Goal: Information Seeking & Learning: Check status

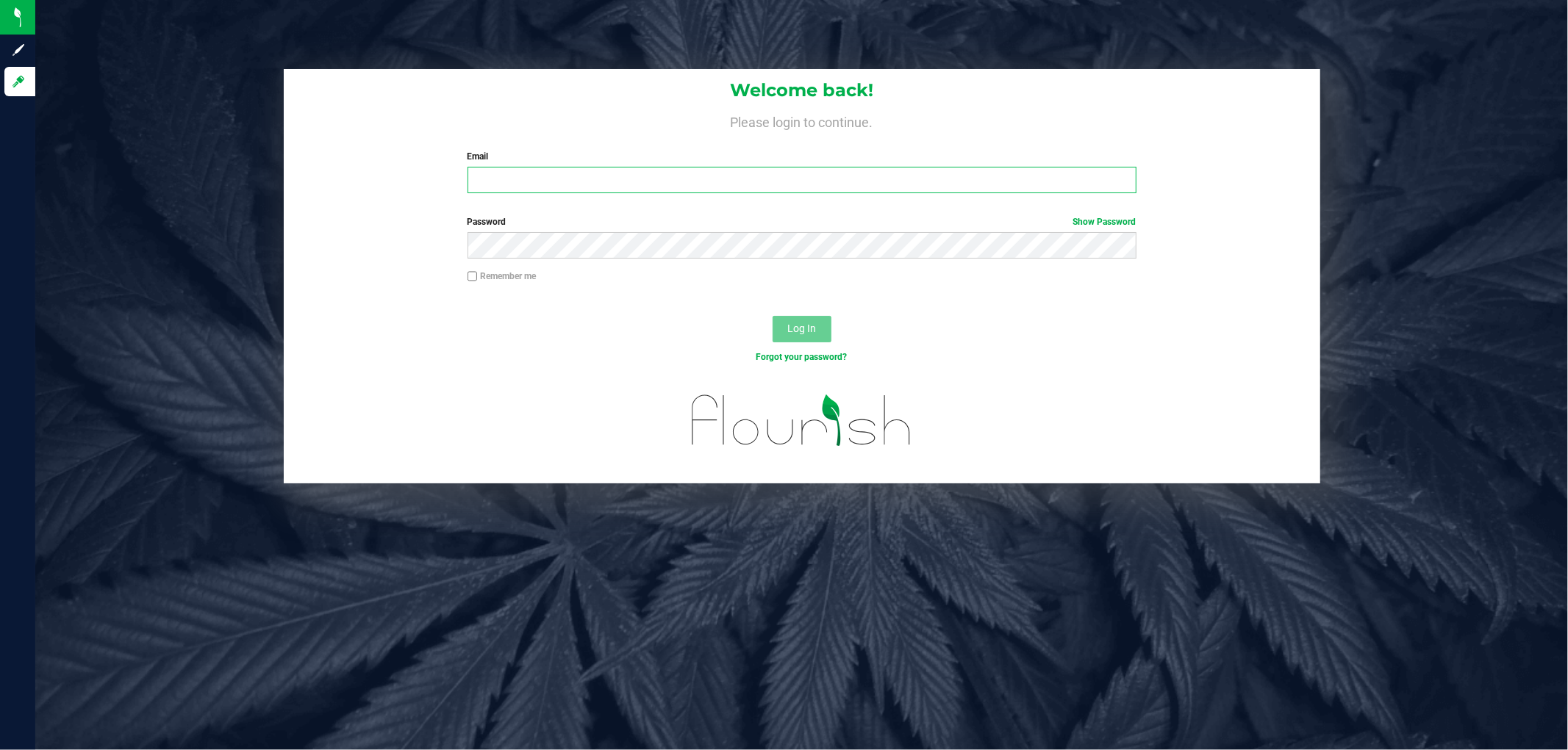
click at [567, 180] on input "Email" at bounding box center [802, 180] width 669 height 26
type input "[EMAIL_ADDRESS][DOMAIN_NAME]"
click at [773, 316] on button "Log In" at bounding box center [801, 329] width 59 height 26
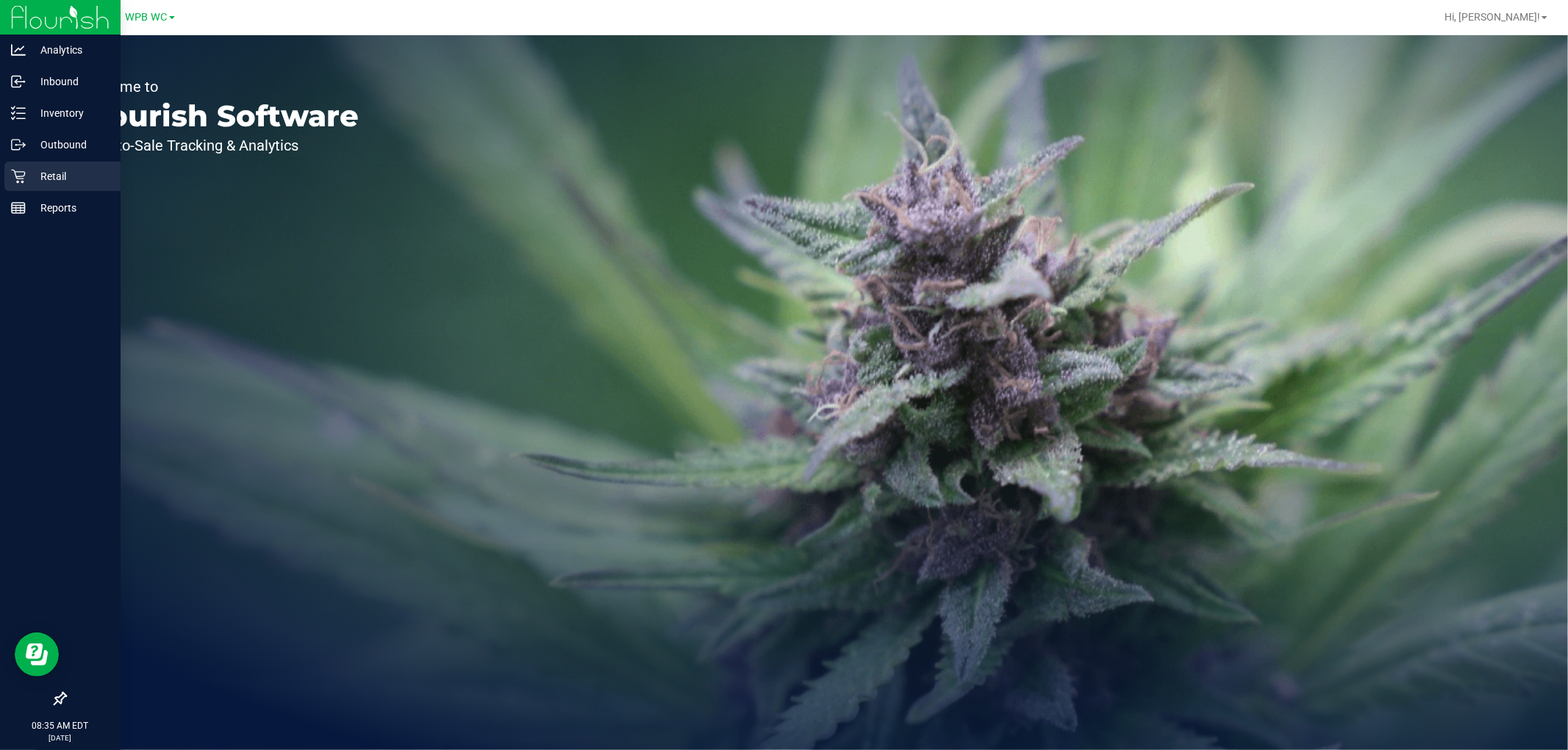
click at [0, 179] on link "Retail" at bounding box center [60, 177] width 121 height 31
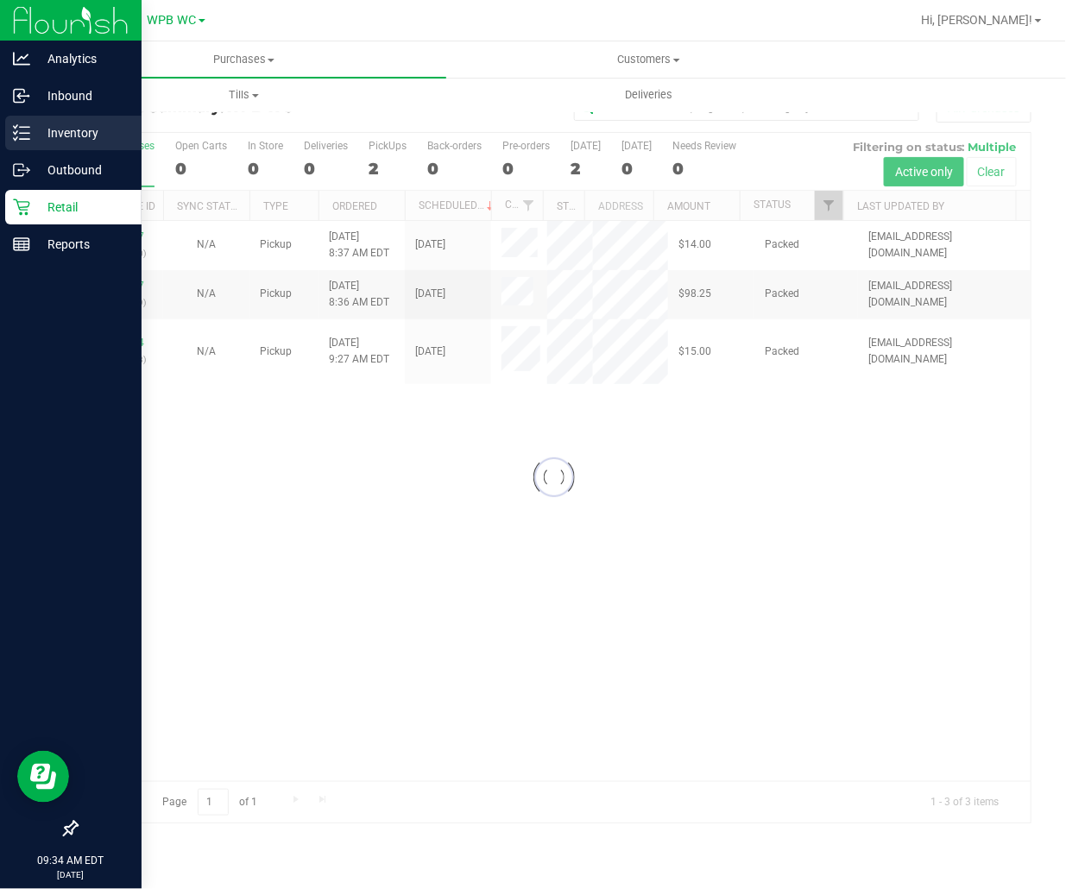
click at [53, 132] on p "Inventory" at bounding box center [82, 133] width 104 height 21
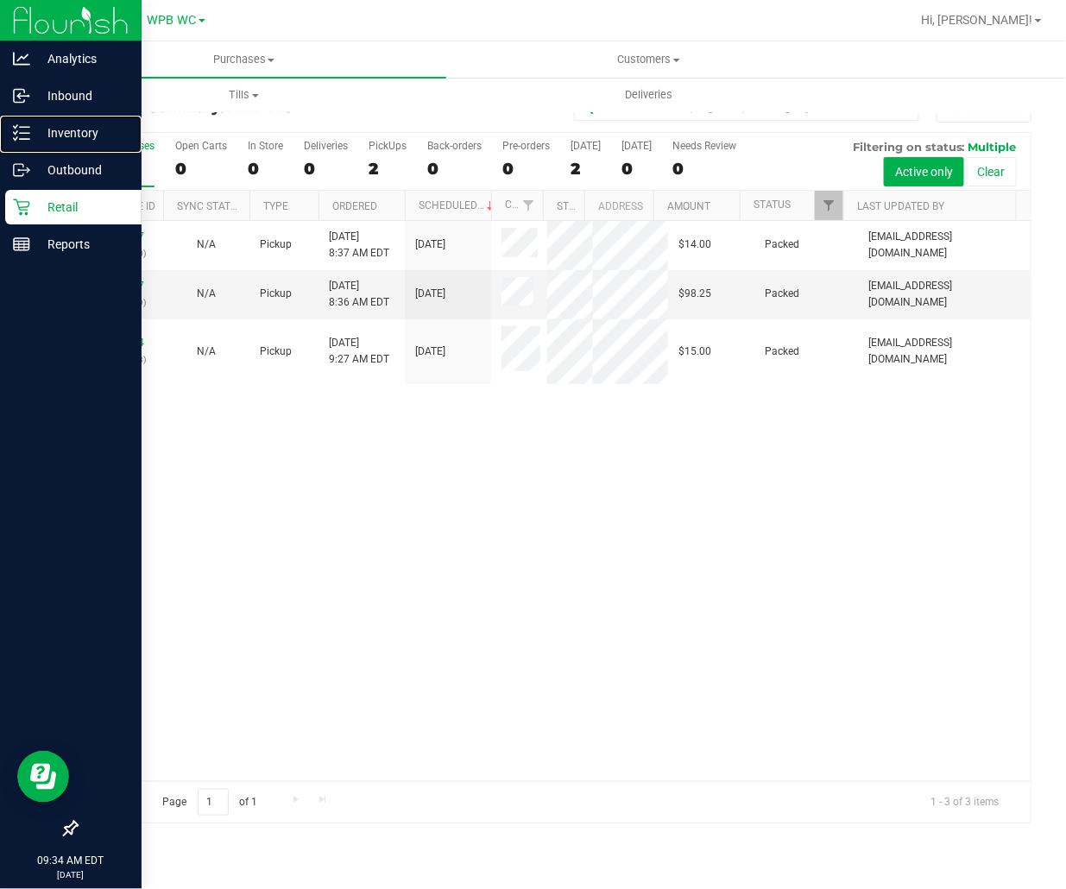
click at [53, 132] on p "Inventory" at bounding box center [82, 133] width 104 height 21
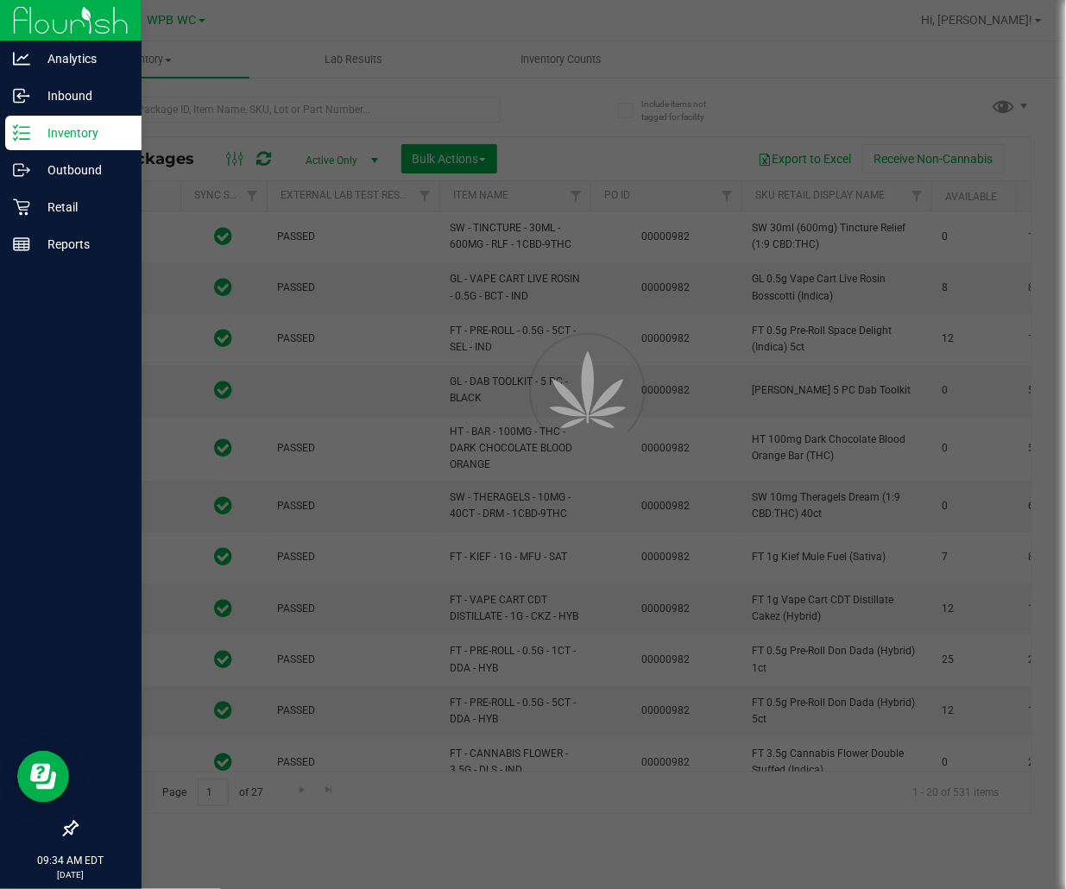
click at [329, 114] on div at bounding box center [533, 444] width 1066 height 889
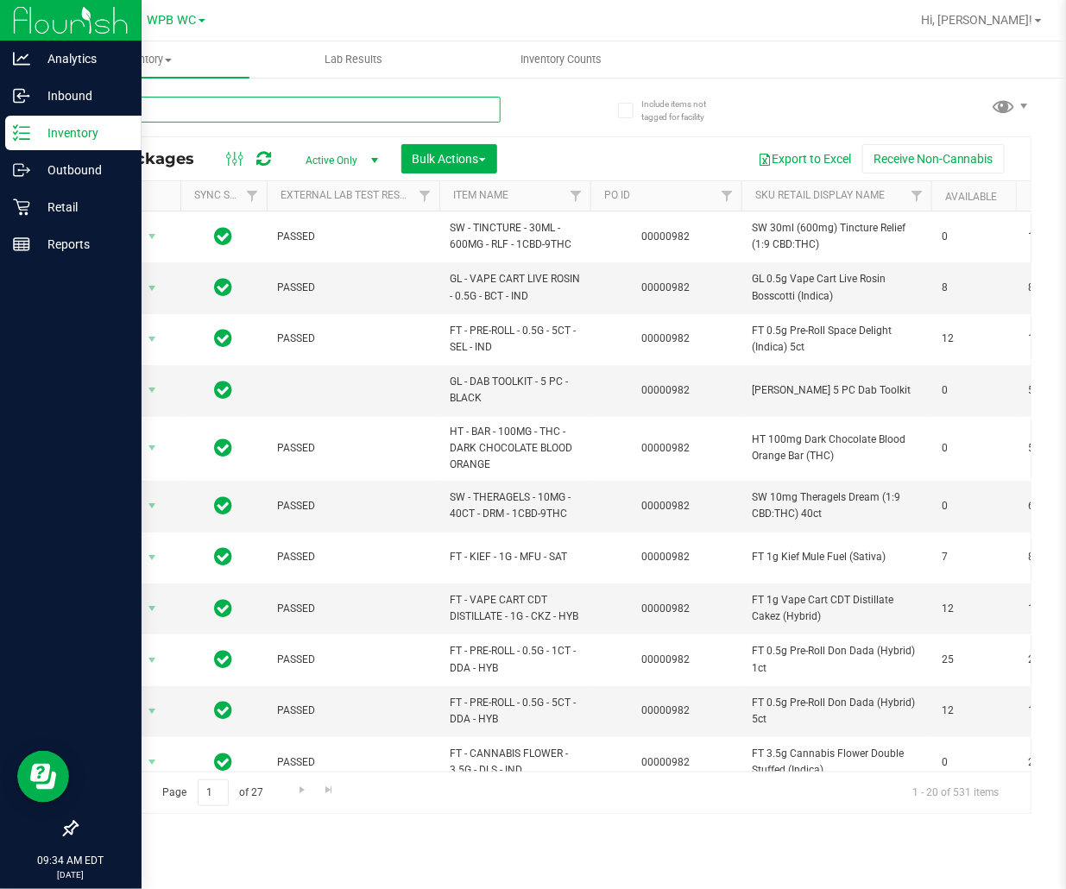
click at [330, 104] on input "text" at bounding box center [288, 110] width 425 height 26
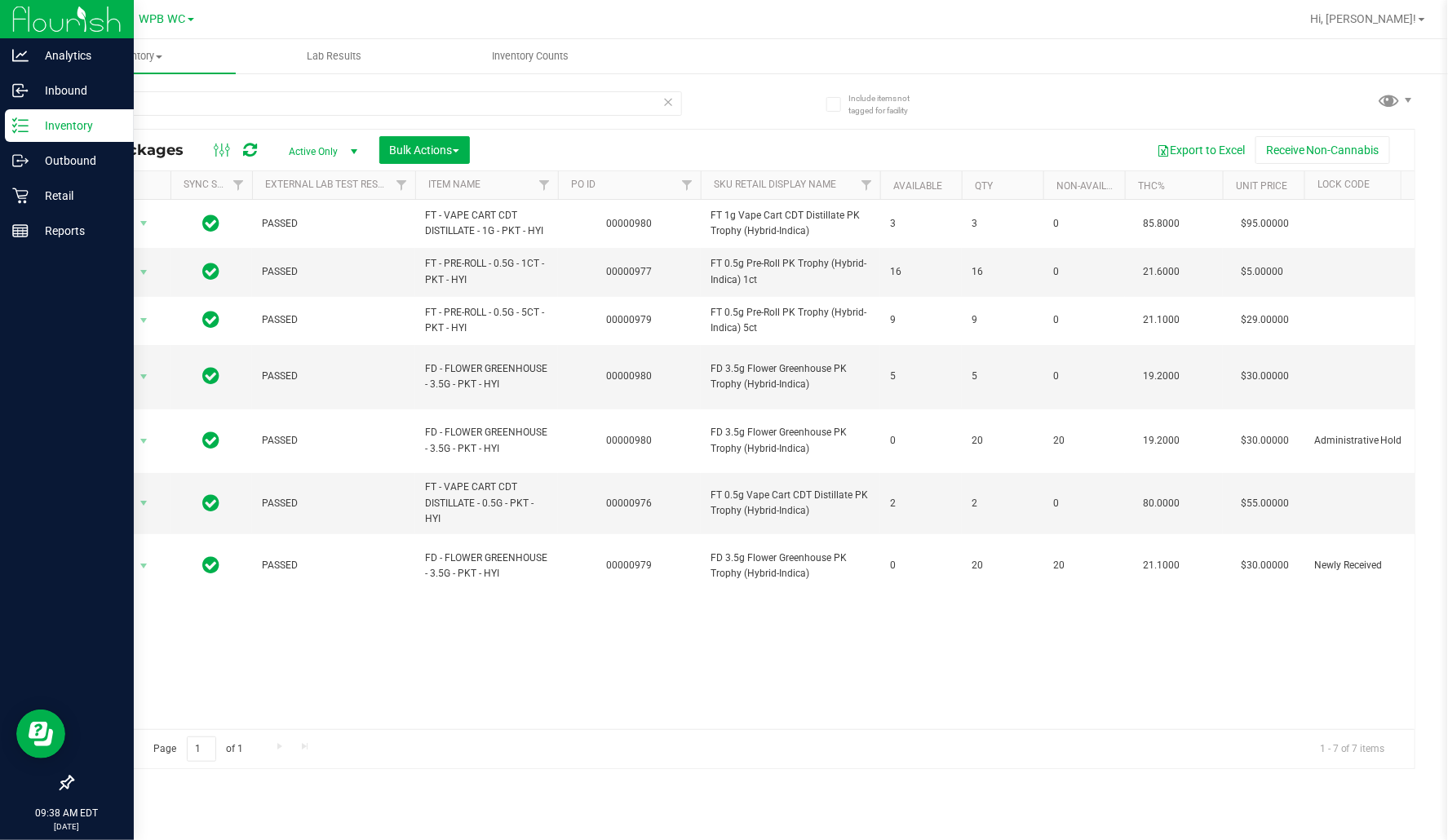
click at [820, 21] on div at bounding box center [796, 19] width 1008 height 32
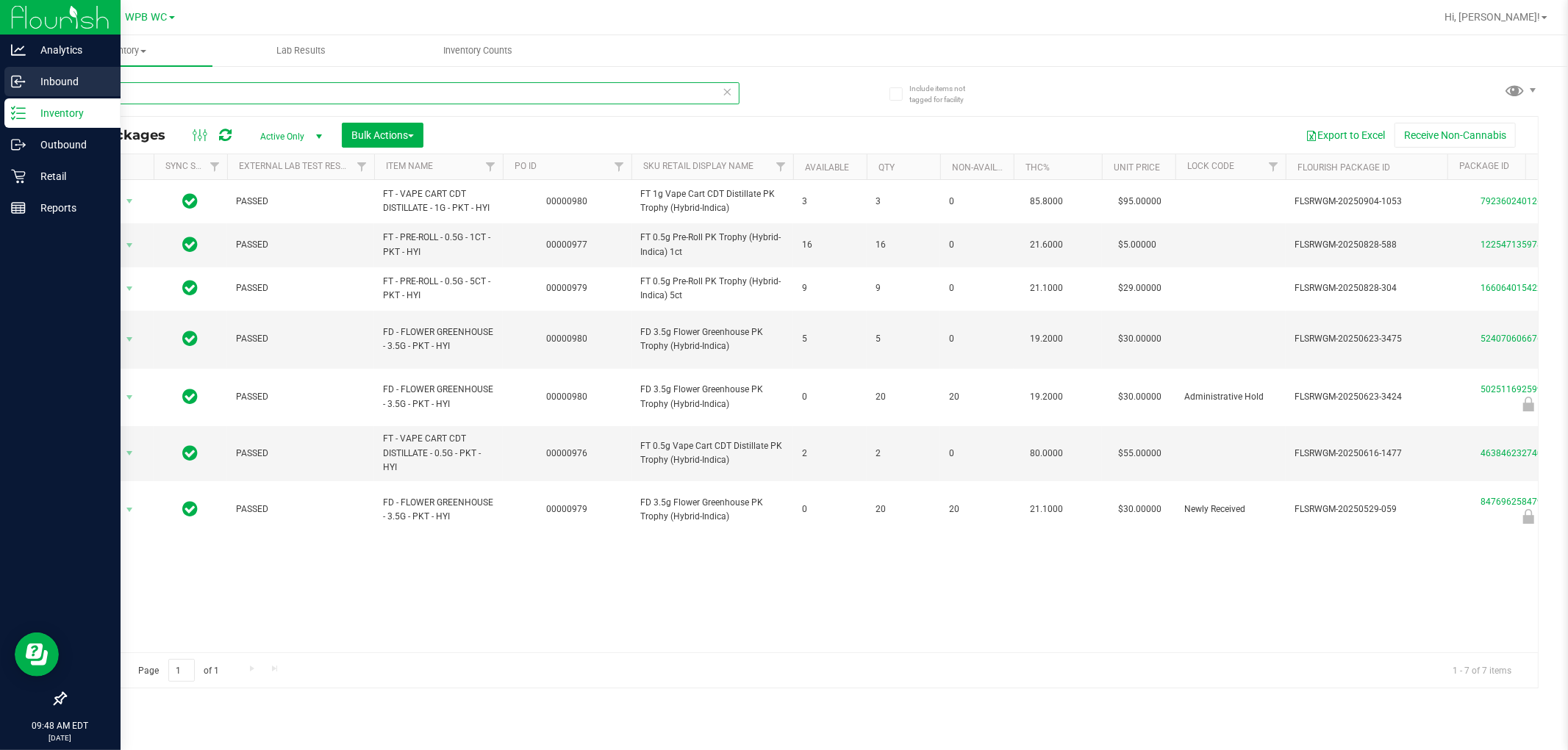
drag, startPoint x: 162, startPoint y: 89, endPoint x: 0, endPoint y: 86, distance: 162.0
click at [0, 89] on div "Analytics Inbound Inventory Outbound Retail Reports 09:48 AM EDT [DATE] 09/24 W…" at bounding box center [784, 375] width 1568 height 750
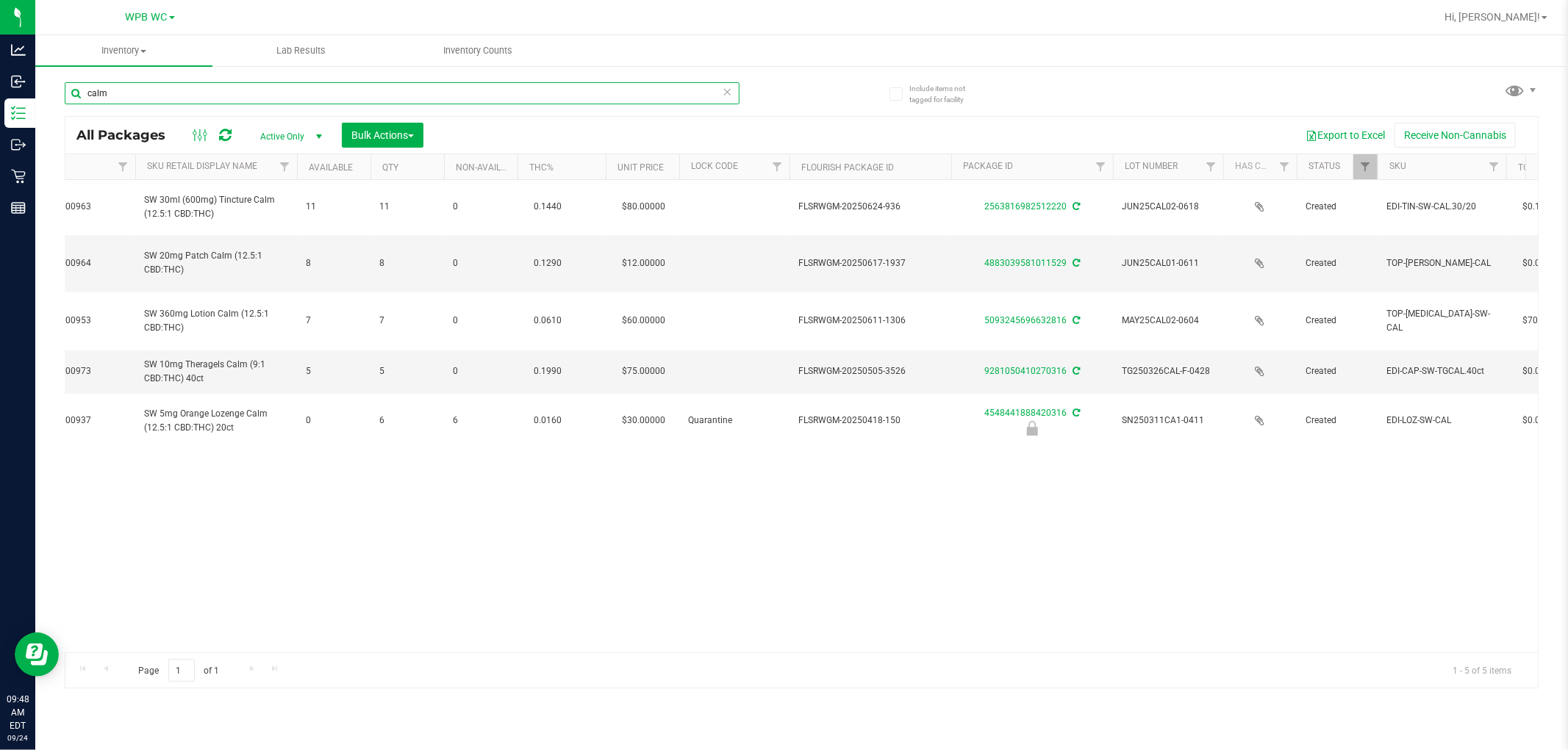
scroll to position [0, 503]
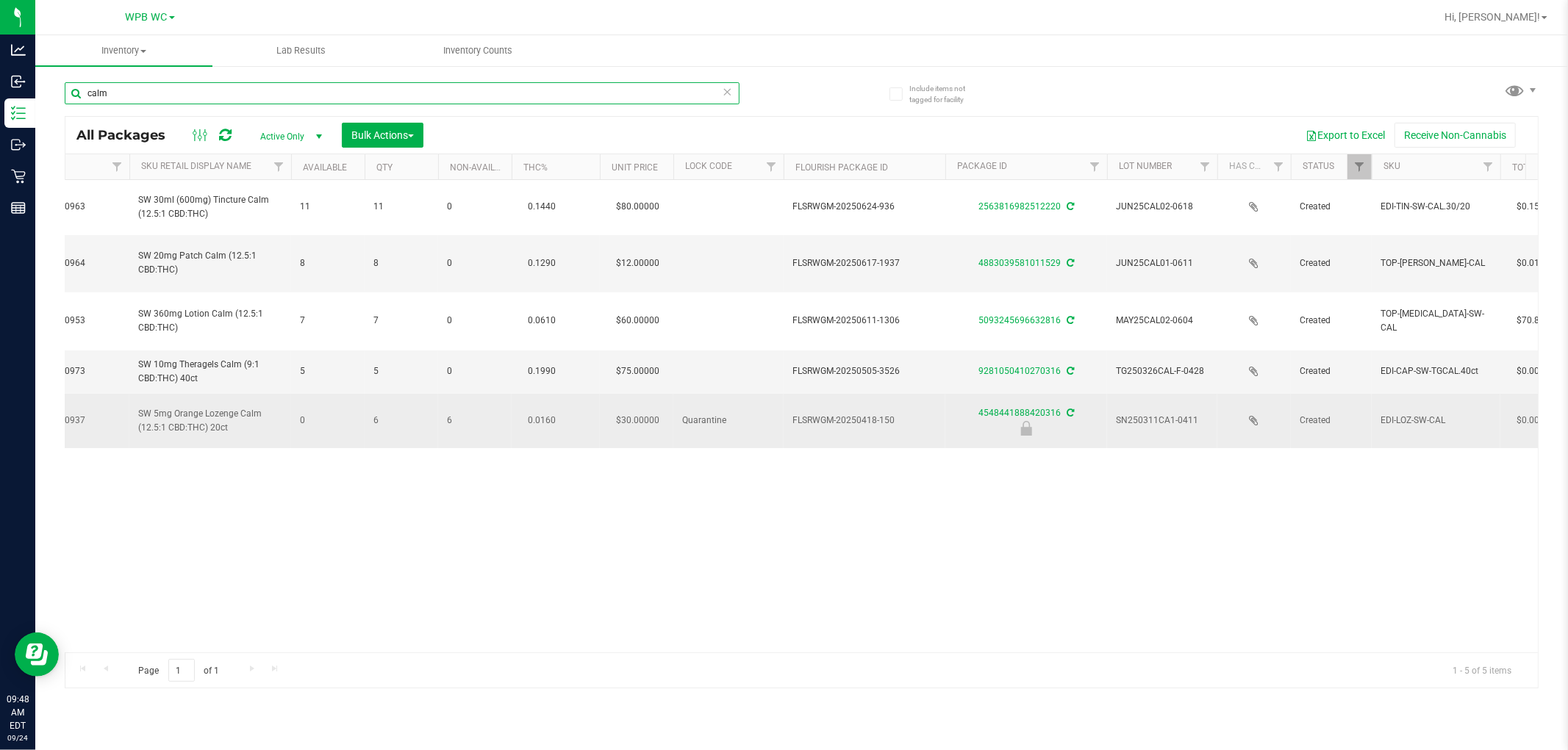
type input "calm"
drag, startPoint x: 1115, startPoint y: 391, endPoint x: 1204, endPoint y: 397, distance: 89.2
click at [1204, 414] on span "SN250311CA1-0411" at bounding box center [1162, 421] width 93 height 14
copy span "SN250311CA1-0411"
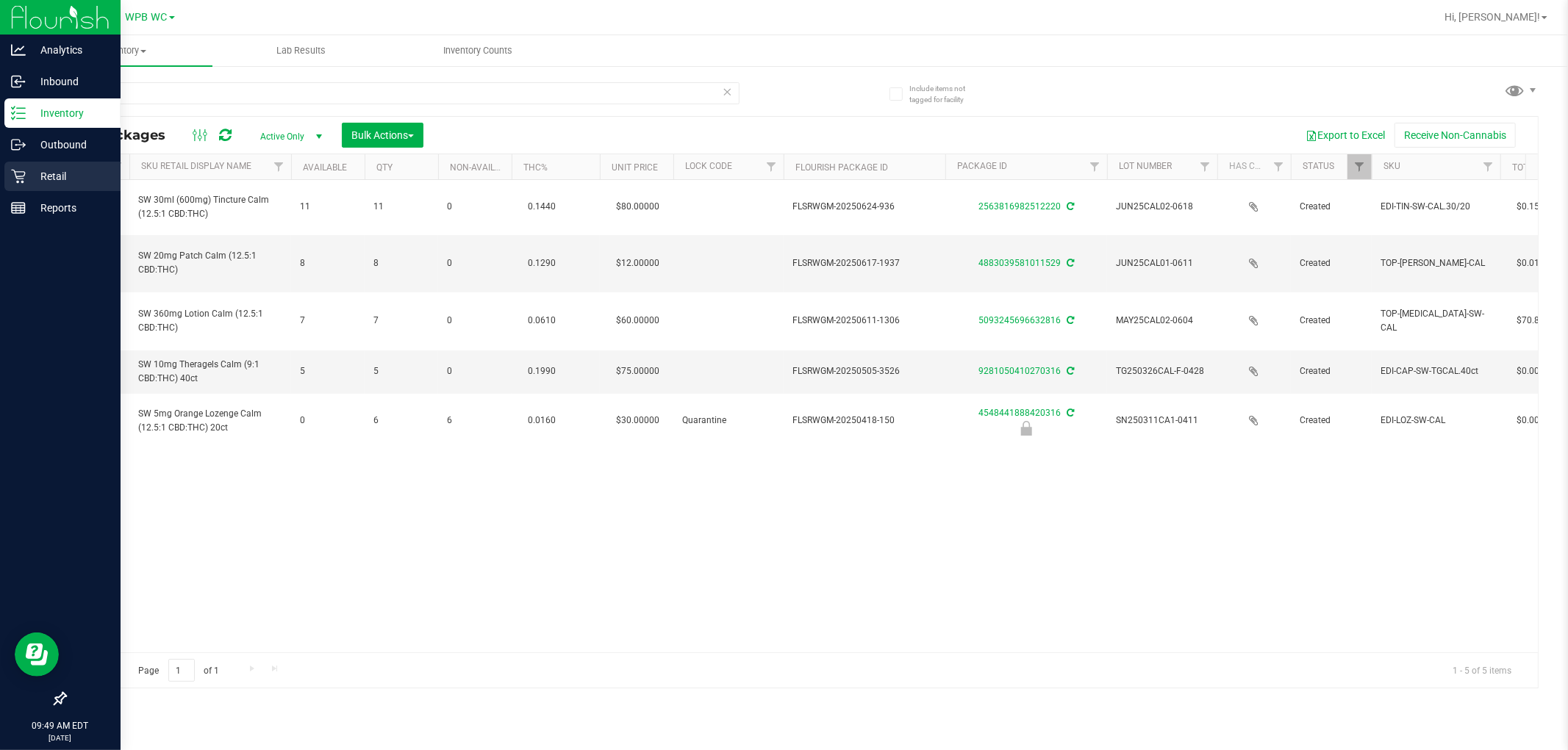
click at [26, 176] on p "Retail" at bounding box center [70, 176] width 89 height 18
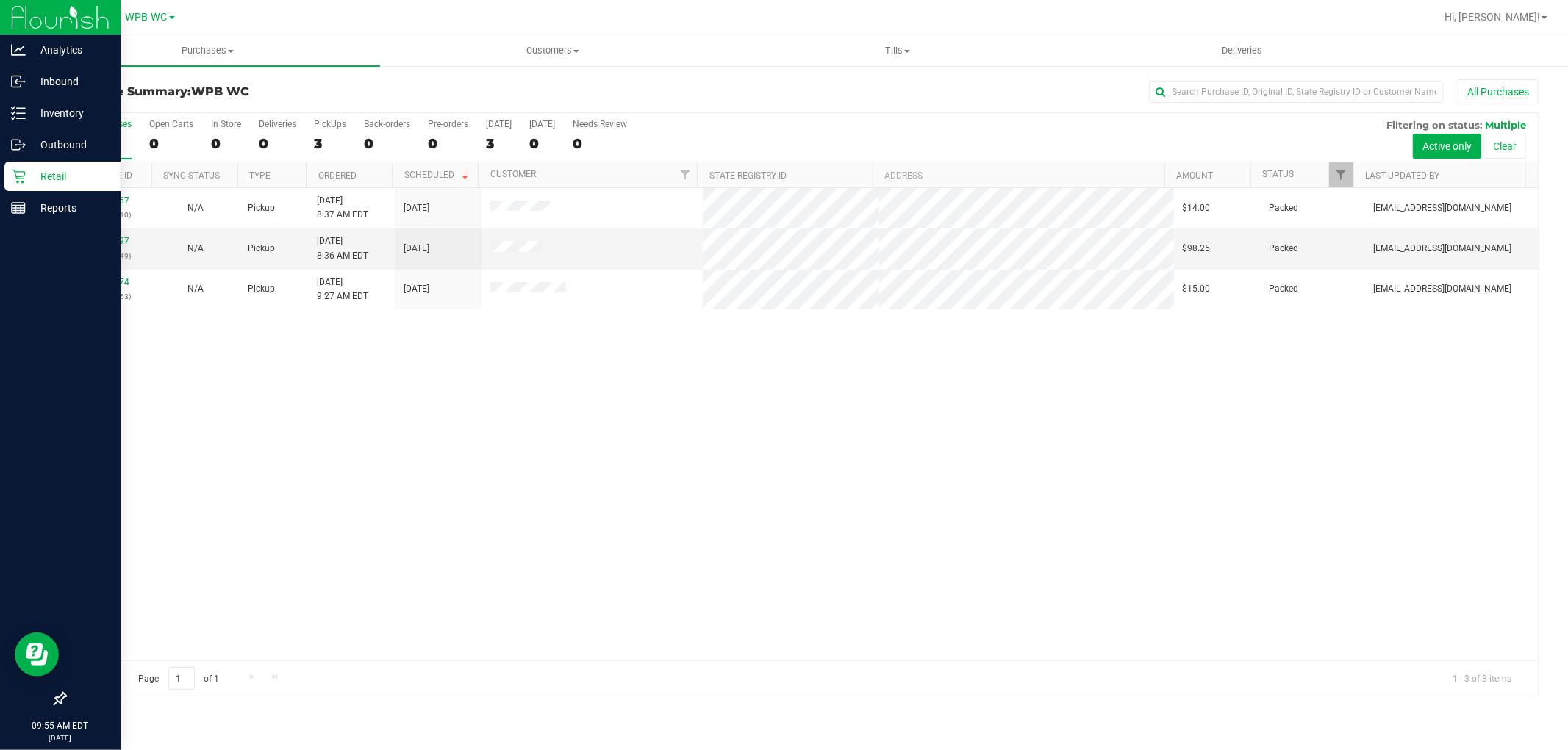
click at [97, 122] on div "All Purchases" at bounding box center [105, 124] width 55 height 10
click at [0, 0] on input "All Purchases 3" at bounding box center [0, 0] width 0 height 0
click at [8, 208] on div "Reports" at bounding box center [62, 208] width 116 height 30
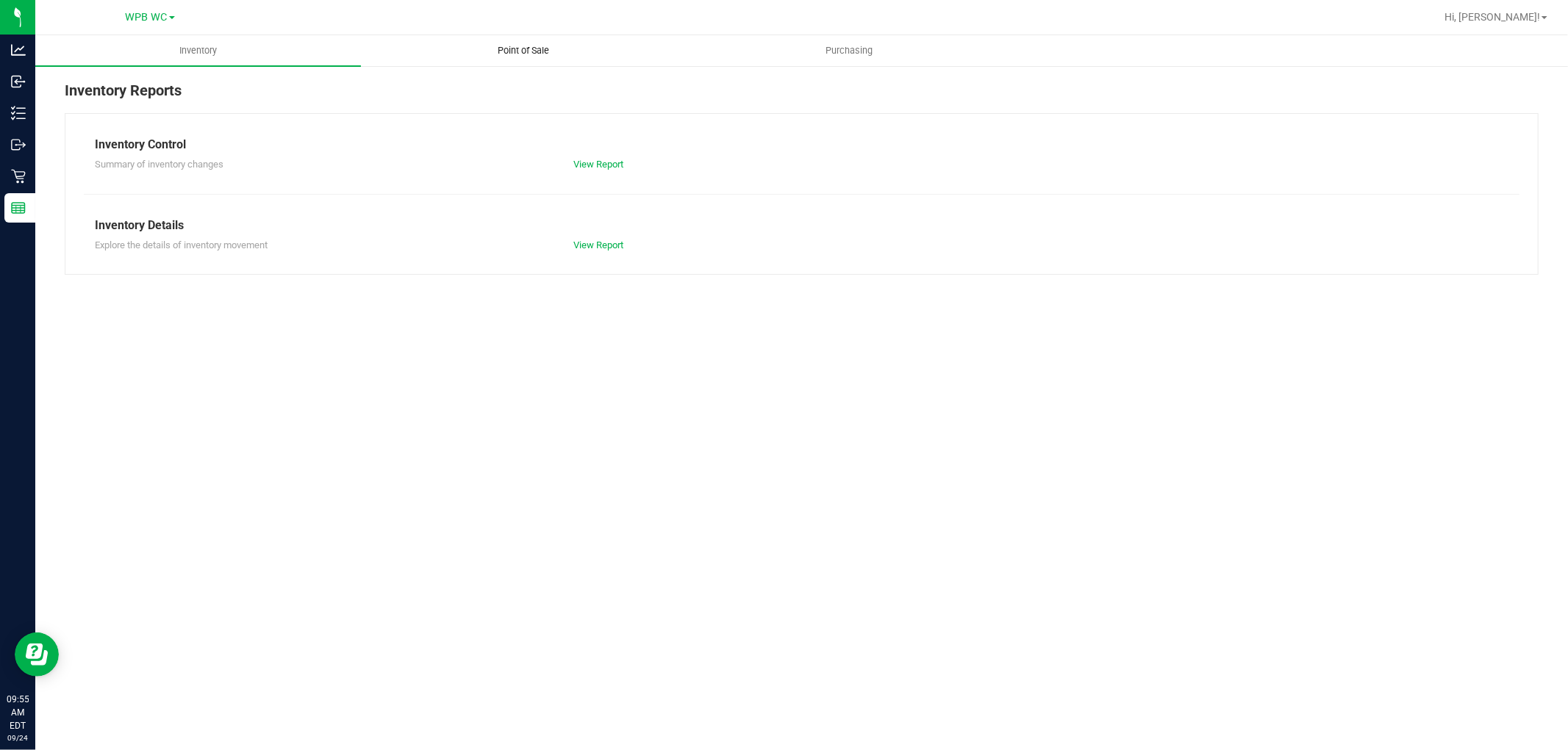
click at [525, 47] on span "Point of Sale" at bounding box center [524, 51] width 91 height 14
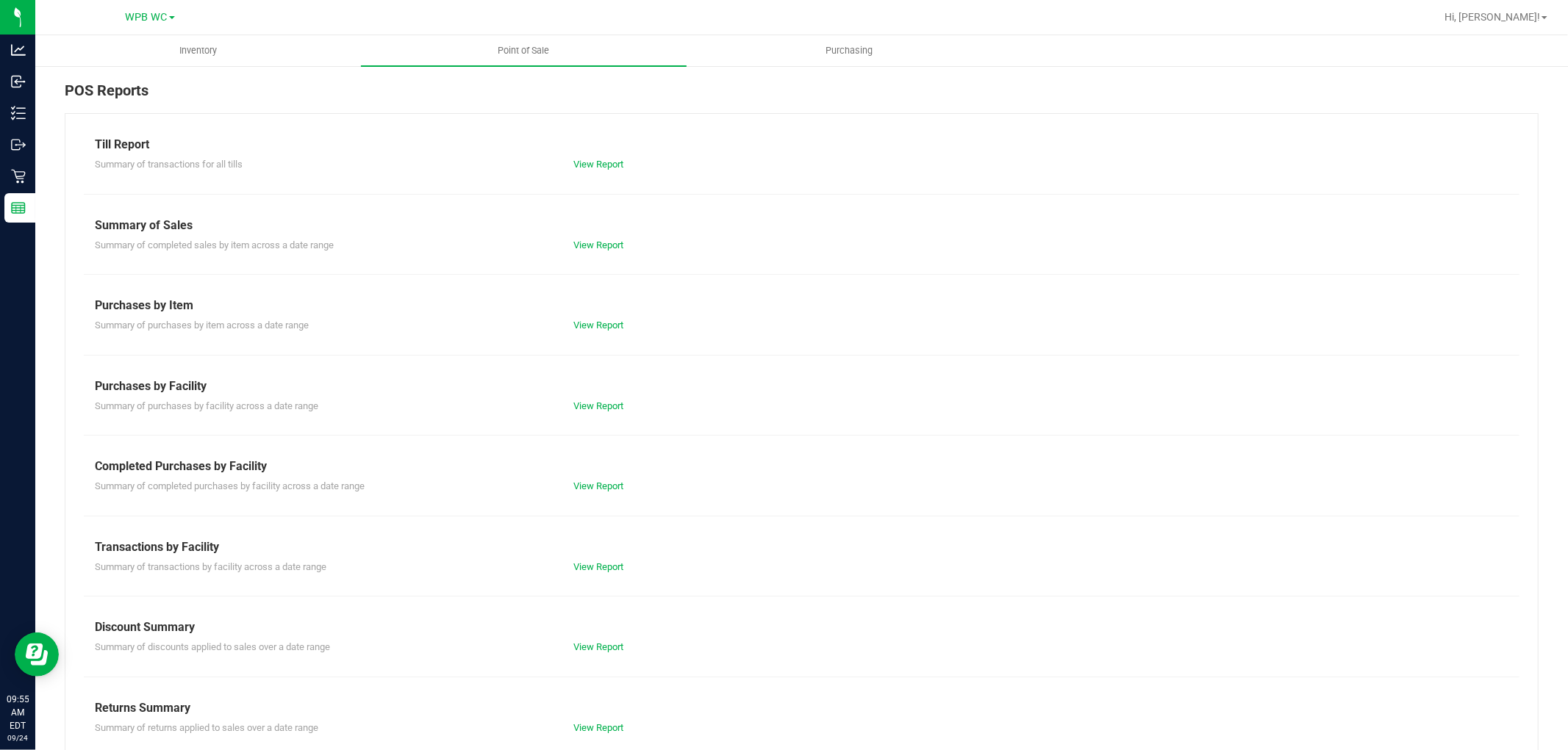
click at [620, 497] on div "Till Report Summary of transactions for all tills View Report Summary of Sales …" at bounding box center [801, 435] width 1474 height 644
click at [606, 487] on link "View Report" at bounding box center [598, 486] width 50 height 11
